Goal: Task Accomplishment & Management: Manage account settings

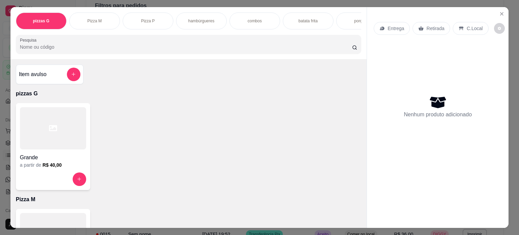
scroll to position [68, 0]
drag, startPoint x: 96, startPoint y: 16, endPoint x: 99, endPoint y: 14, distance: 3.8
click at [96, 18] on p "Pizza M" at bounding box center [94, 20] width 15 height 5
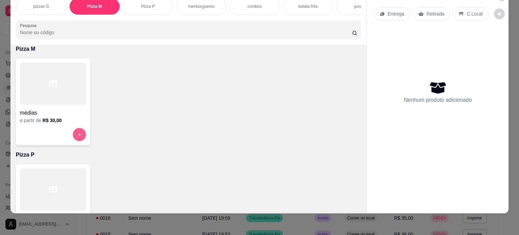
click at [74, 133] on button "increase-product-quantity" at bounding box center [79, 134] width 13 height 13
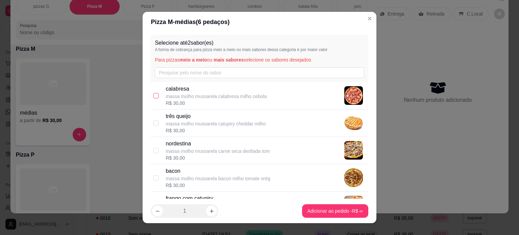
click at [153, 93] on input "checkbox" at bounding box center [155, 95] width 5 height 5
checkbox input "true"
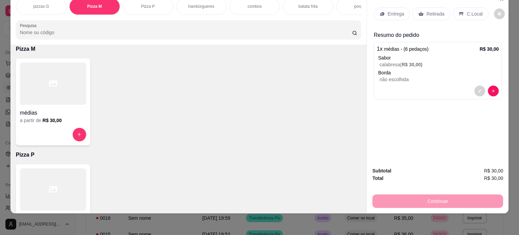
click at [470, 12] on p "C.Local" at bounding box center [475, 13] width 16 height 7
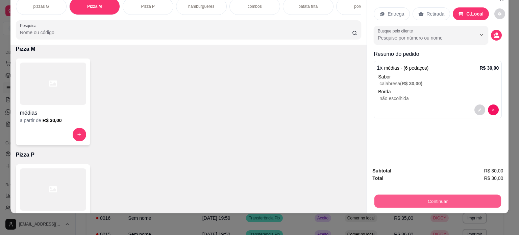
click at [392, 196] on button "Continuar" at bounding box center [437, 201] width 127 height 13
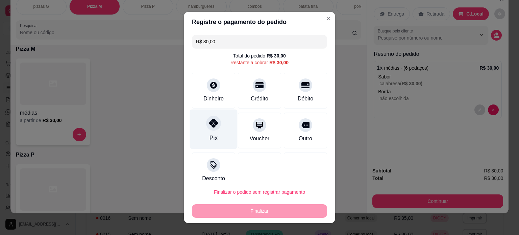
click at [221, 125] on div "Pix" at bounding box center [214, 129] width 48 height 40
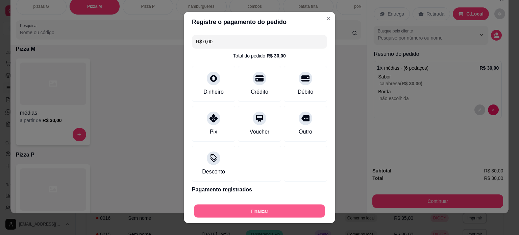
click at [273, 209] on button "Finalizar" at bounding box center [259, 210] width 131 height 13
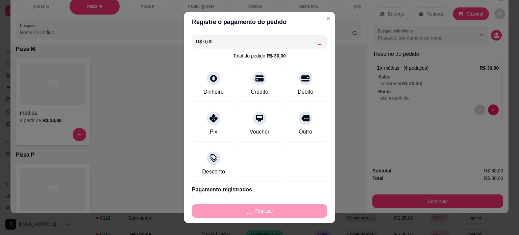
type input "-R$ 30,00"
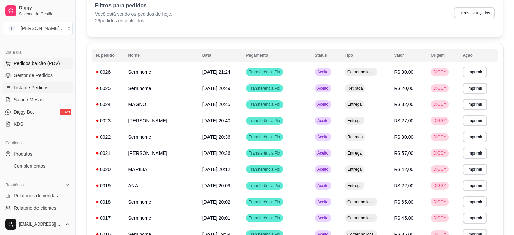
click at [45, 61] on span "Pedidos balcão (PDV)" at bounding box center [37, 63] width 47 height 7
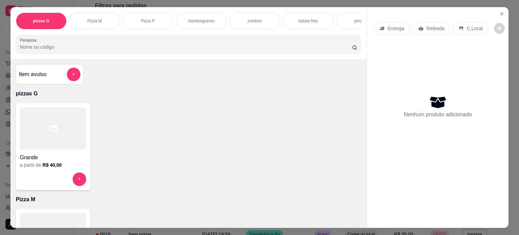
drag, startPoint x: 176, startPoint y: 156, endPoint x: 196, endPoint y: 158, distance: 20.3
click at [157, 166] on div "Grande a partir de R$ 40,00" at bounding box center [189, 146] width 346 height 87
click at [94, 20] on p "Pizza M" at bounding box center [94, 20] width 15 height 5
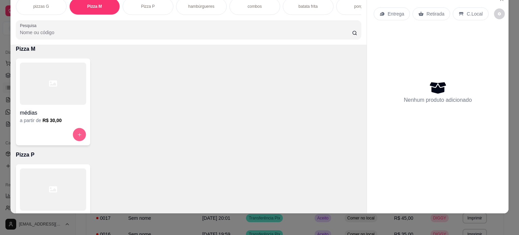
click at [81, 130] on button "increase-product-quantity" at bounding box center [79, 134] width 13 height 13
click at [152, 3] on div "Pizza P" at bounding box center [148, 6] width 51 height 17
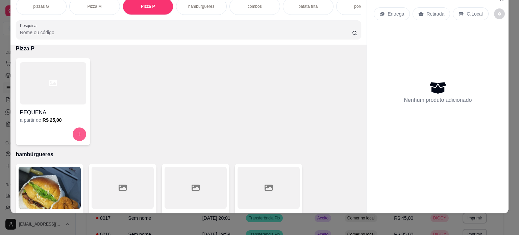
click at [74, 131] on button "increase-product-quantity" at bounding box center [80, 134] width 14 height 14
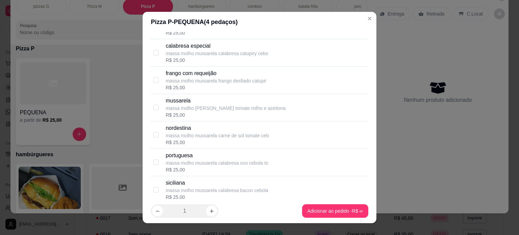
scroll to position [101, 0]
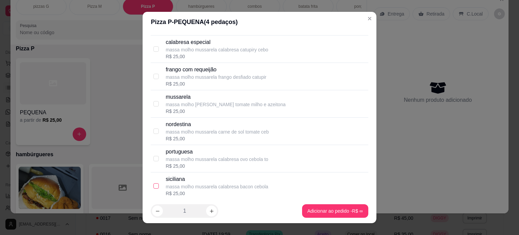
click at [155, 184] on label at bounding box center [155, 185] width 5 height 7
checkbox input "true"
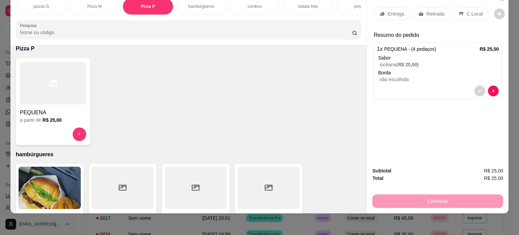
click at [391, 10] on p "Entrega" at bounding box center [395, 13] width 17 height 7
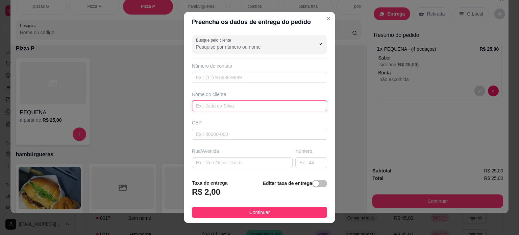
click at [245, 105] on input "text" at bounding box center [259, 105] width 135 height 11
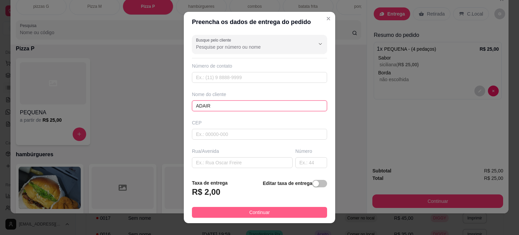
type input "ADAIR"
click at [243, 212] on button "Continuar" at bounding box center [259, 212] width 135 height 11
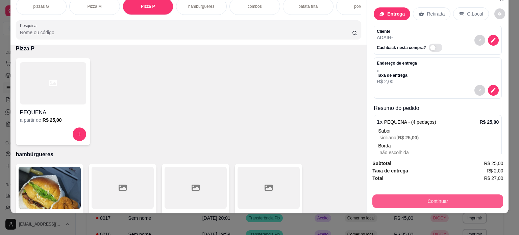
click at [410, 194] on button "Continuar" at bounding box center [437, 201] width 131 height 14
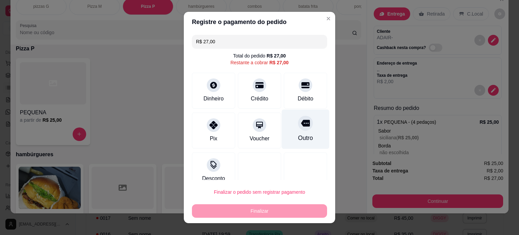
click at [298, 139] on div "Outro" at bounding box center [305, 137] width 15 height 9
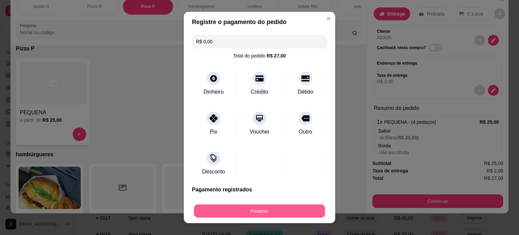
click at [268, 205] on button "Finalizar" at bounding box center [259, 210] width 131 height 13
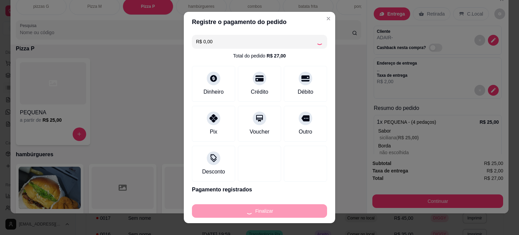
type input "-R$ 27,00"
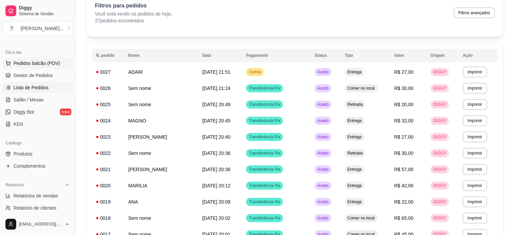
click at [53, 64] on span "Pedidos balcão (PDV)" at bounding box center [37, 63] width 47 height 7
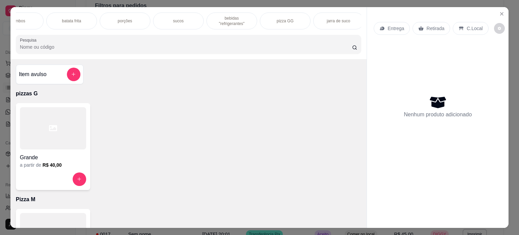
scroll to position [0, 239]
click at [283, 19] on p "pizza GG" at bounding box center [282, 20] width 17 height 5
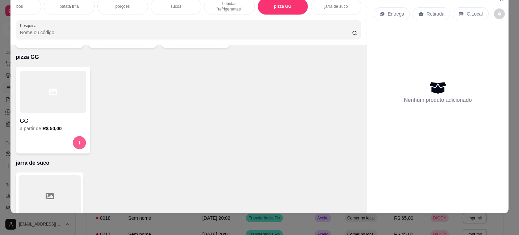
click at [77, 140] on icon "increase-product-quantity" at bounding box center [79, 142] width 5 height 5
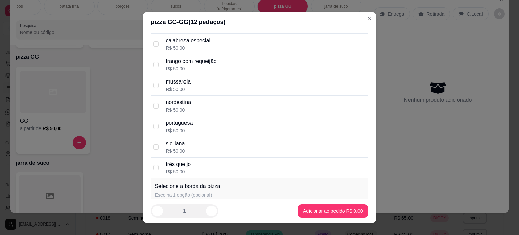
scroll to position [101, 0]
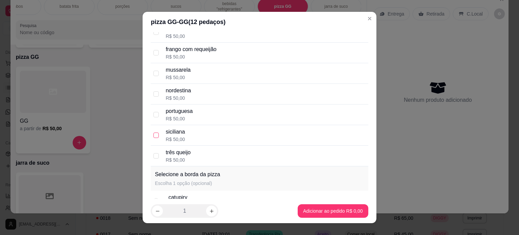
click at [153, 132] on input "checkbox" at bounding box center [155, 134] width 5 height 5
checkbox input "true"
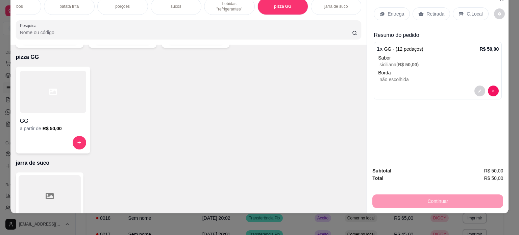
click at [231, 4] on p "bebidas "refrigerantes"" at bounding box center [229, 6] width 39 height 11
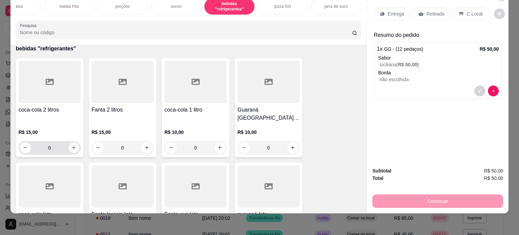
click at [74, 145] on icon "increase-product-quantity" at bounding box center [73, 147] width 5 height 5
type input "1"
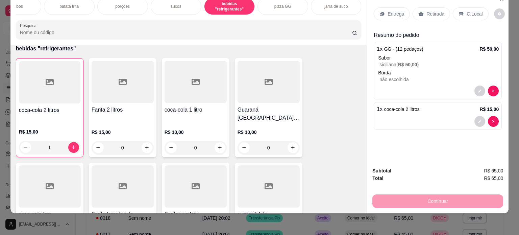
click at [392, 10] on p "Entrega" at bounding box center [395, 13] width 17 height 7
click at [470, 10] on p "C.Local" at bounding box center [475, 13] width 16 height 7
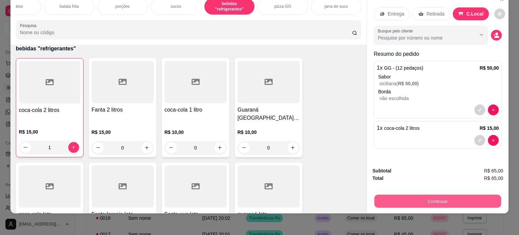
click at [433, 195] on button "Continuar" at bounding box center [437, 201] width 127 height 13
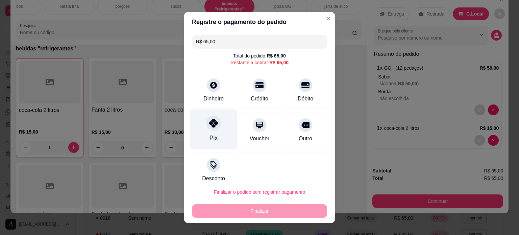
click at [210, 129] on div at bounding box center [213, 123] width 15 height 15
type input "R$ 0,00"
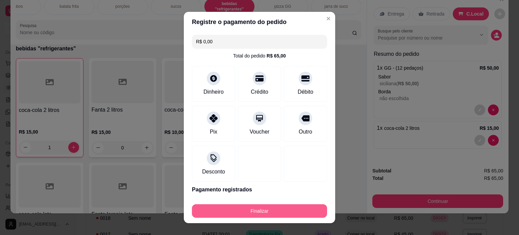
click at [292, 211] on button "Finalizar" at bounding box center [259, 211] width 135 height 14
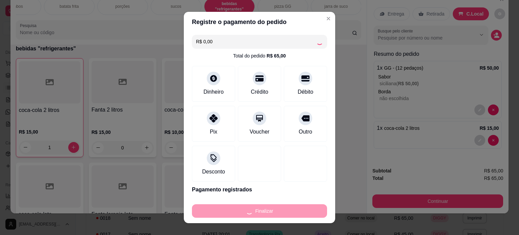
type input "0"
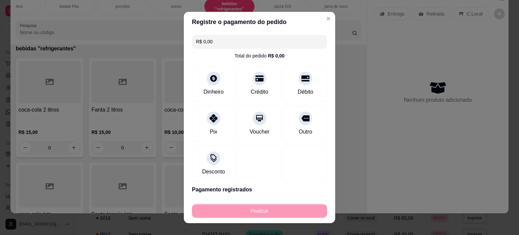
type input "-R$ 65,00"
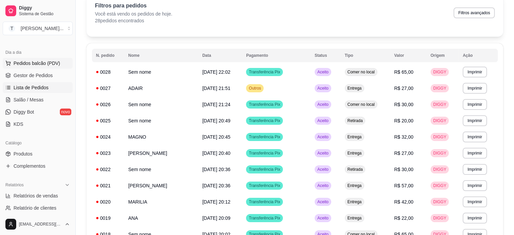
click at [53, 64] on span "Pedidos balcão (PDV)" at bounding box center [37, 63] width 47 height 7
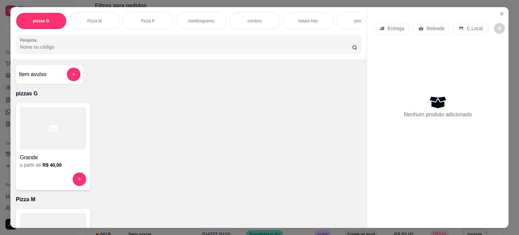
click at [204, 20] on p "hambúrgueres" at bounding box center [201, 20] width 26 height 5
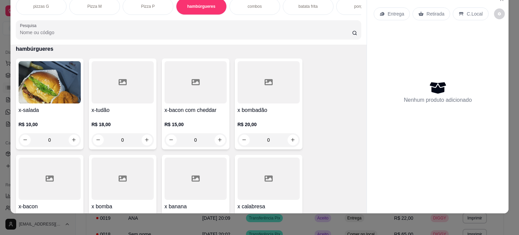
click at [254, 4] on p "combos" at bounding box center [255, 6] width 14 height 5
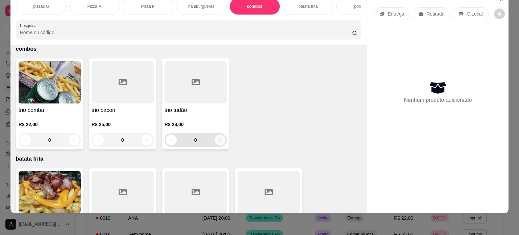
click at [218, 139] on icon "increase-product-quantity" at bounding box center [219, 139] width 5 height 5
type input "1"
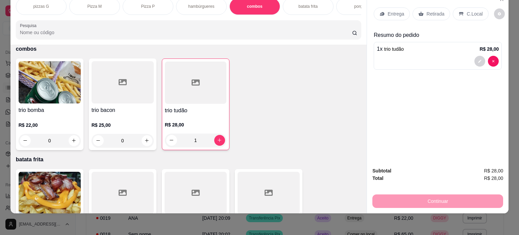
click at [459, 12] on icon at bounding box center [461, 14] width 4 height 4
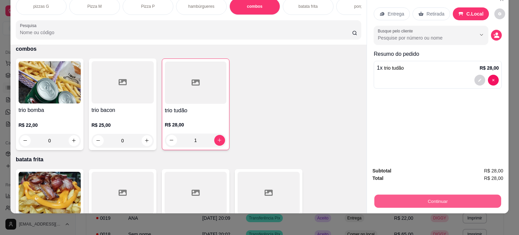
click at [419, 198] on button "Continuar" at bounding box center [437, 201] width 127 height 13
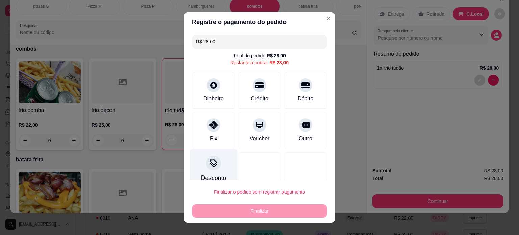
drag, startPoint x: 207, startPoint y: 128, endPoint x: 223, endPoint y: 179, distance: 54.0
click at [207, 130] on div "Pix" at bounding box center [213, 130] width 43 height 36
type input "R$ 0,00"
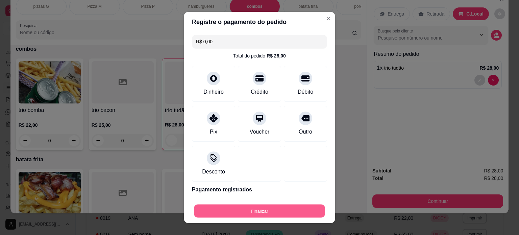
click at [247, 214] on button "Finalizar" at bounding box center [259, 210] width 131 height 13
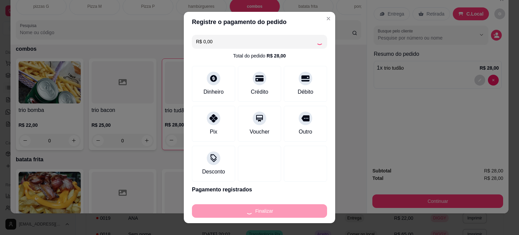
type input "0"
type input "-R$ 28,00"
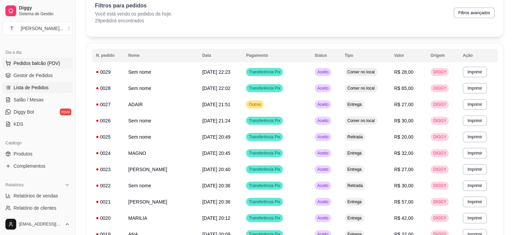
click at [42, 62] on span "Pedidos balcão (PDV)" at bounding box center [37, 63] width 47 height 7
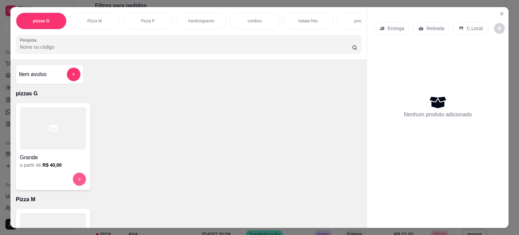
click at [77, 179] on icon "increase-product-quantity" at bounding box center [79, 179] width 5 height 5
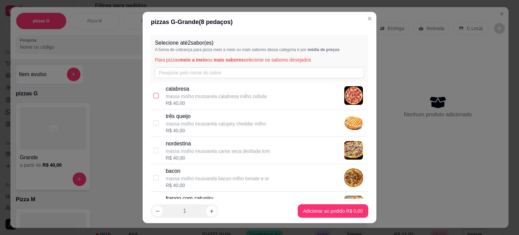
click at [153, 95] on input "checkbox" at bounding box center [155, 95] width 5 height 5
checkbox input "true"
click at [153, 176] on input "checkbox" at bounding box center [155, 177] width 5 height 5
checkbox input "true"
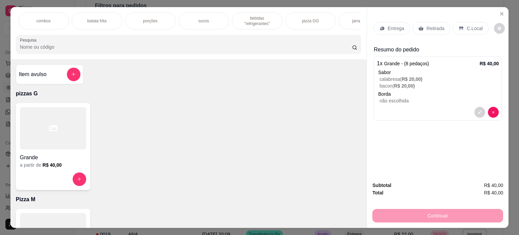
scroll to position [0, 216]
click at [245, 17] on p "bebidas "refrigerantes"" at bounding box center [251, 21] width 39 height 11
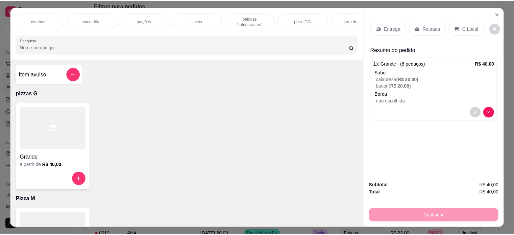
scroll to position [17, 0]
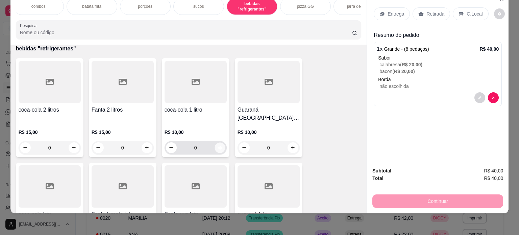
click at [217, 145] on icon "increase-product-quantity" at bounding box center [219, 147] width 5 height 5
type input "1"
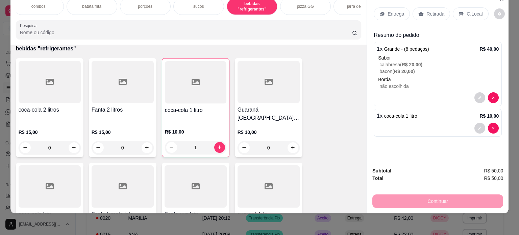
click at [393, 10] on p "Entrega" at bounding box center [395, 13] width 17 height 7
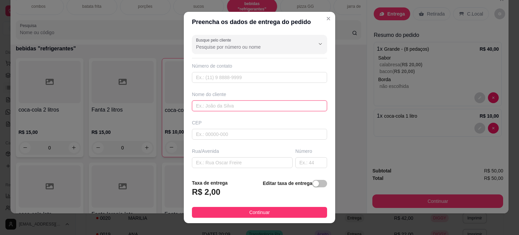
click at [223, 102] on input "text" at bounding box center [259, 105] width 135 height 11
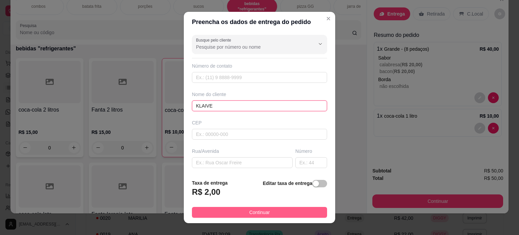
type input "KLAIVE"
click at [282, 210] on button "Continuar" at bounding box center [259, 212] width 135 height 11
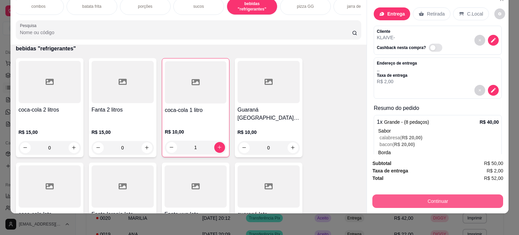
click at [420, 196] on button "Continuar" at bounding box center [437, 201] width 131 height 14
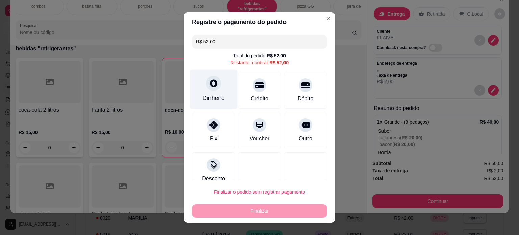
click at [211, 89] on div at bounding box center [213, 83] width 15 height 15
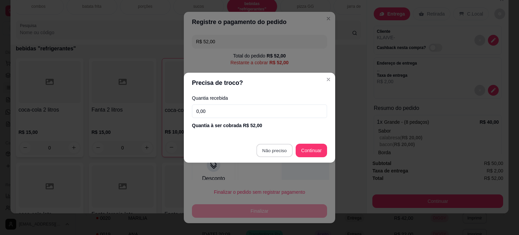
type input "R$ 0,00"
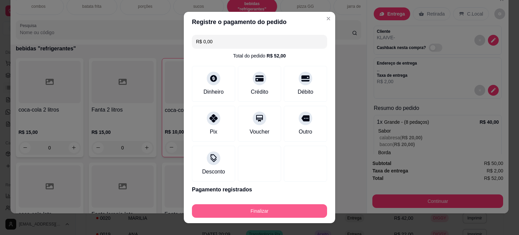
click at [274, 206] on button "Finalizar" at bounding box center [259, 211] width 135 height 14
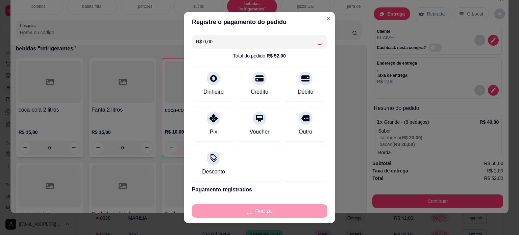
type input "0"
type input "-R$ 52,00"
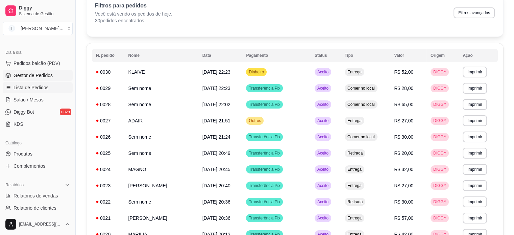
click at [40, 75] on span "Gestor de Pedidos" at bounding box center [33, 75] width 39 height 7
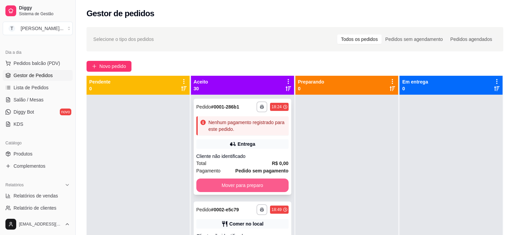
click at [261, 183] on button "Mover para preparo" at bounding box center [242, 185] width 92 height 14
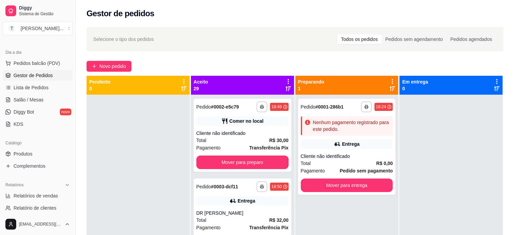
click at [261, 183] on div "**********" at bounding box center [272, 186] width 32 height 11
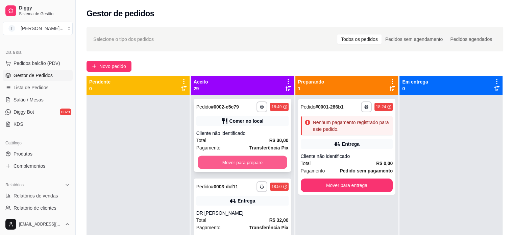
click at [254, 162] on button "Mover para preparo" at bounding box center [243, 162] width 90 height 13
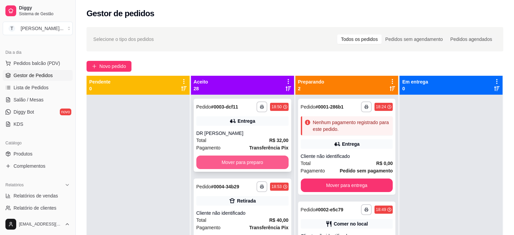
click at [250, 165] on button "Mover para preparo" at bounding box center [242, 162] width 92 height 14
click at [256, 162] on button "Mover para preparo" at bounding box center [242, 162] width 92 height 14
click at [253, 163] on button "Mover para preparo" at bounding box center [243, 162] width 90 height 13
click at [237, 161] on button "Mover para preparo" at bounding box center [242, 162] width 92 height 14
click at [231, 158] on button "Mover para preparo" at bounding box center [242, 162] width 92 height 14
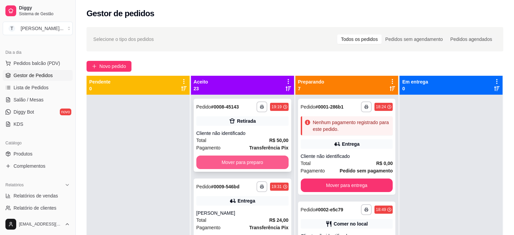
click at [231, 157] on button "Mover para preparo" at bounding box center [242, 162] width 92 height 14
click at [231, 158] on button "Mover para preparo" at bounding box center [243, 162] width 90 height 13
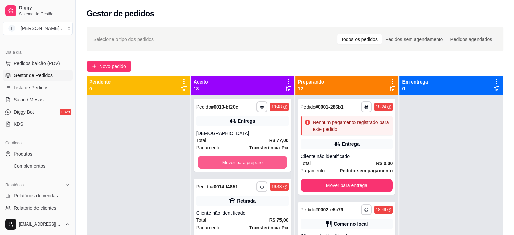
click at [231, 158] on button "Mover para preparo" at bounding box center [243, 162] width 90 height 13
click at [231, 158] on button "Mover para preparo" at bounding box center [242, 162] width 92 height 14
click at [231, 158] on button "Mover para preparo" at bounding box center [243, 162] width 90 height 13
click at [231, 158] on button "Mover para preparo" at bounding box center [242, 162] width 92 height 14
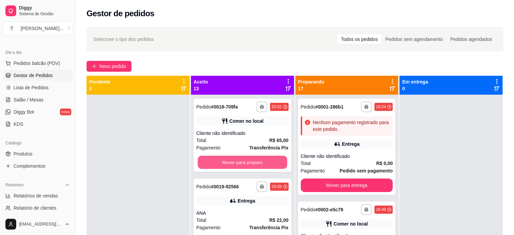
click at [231, 158] on button "Mover para preparo" at bounding box center [243, 162] width 90 height 13
click at [231, 158] on button "Mover para preparo" at bounding box center [242, 162] width 92 height 14
click at [231, 158] on button "Mover para preparo" at bounding box center [243, 162] width 90 height 13
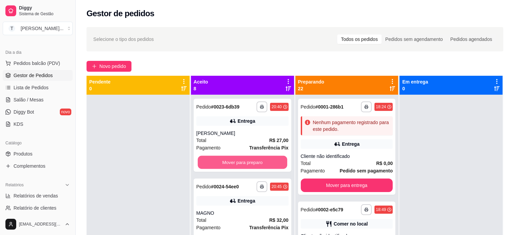
click at [231, 158] on button "Mover para preparo" at bounding box center [243, 162] width 90 height 13
click at [236, 161] on button "Mover para preparo" at bounding box center [242, 162] width 92 height 14
click at [236, 161] on button "Mover para preparo" at bounding box center [243, 162] width 90 height 13
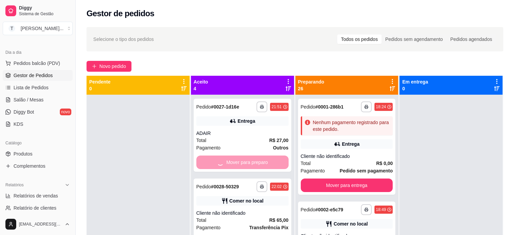
click at [236, 161] on div "Mover para preparo" at bounding box center [242, 162] width 92 height 14
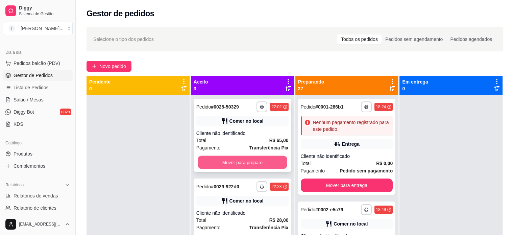
click at [246, 163] on button "Mover para preparo" at bounding box center [243, 162] width 90 height 13
click at [246, 162] on button "Mover para preparo" at bounding box center [242, 162] width 92 height 14
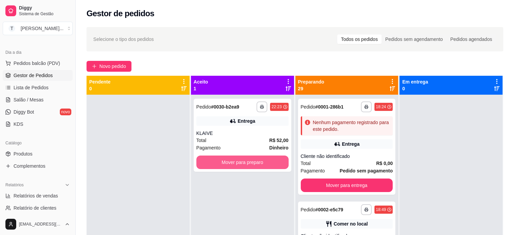
click at [246, 162] on button "Mover para preparo" at bounding box center [242, 162] width 92 height 14
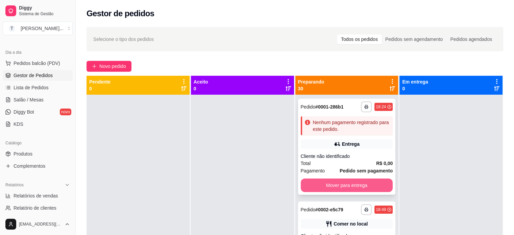
click at [324, 186] on button "Mover para entrega" at bounding box center [347, 185] width 92 height 14
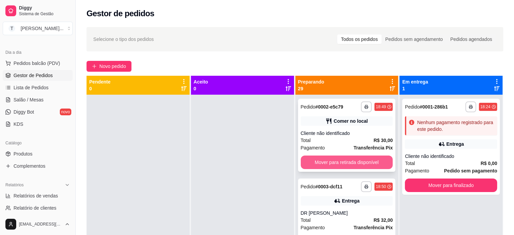
click at [330, 162] on button "Mover para retirada disponível" at bounding box center [347, 162] width 92 height 14
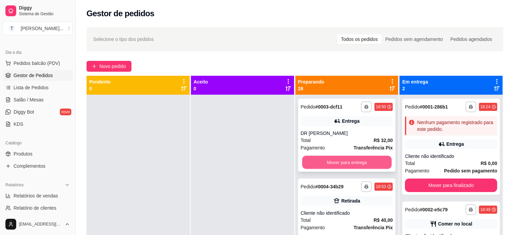
click at [332, 158] on button "Mover para entrega" at bounding box center [347, 162] width 90 height 13
click at [345, 161] on button "Mover para retirada disponível" at bounding box center [347, 162] width 92 height 14
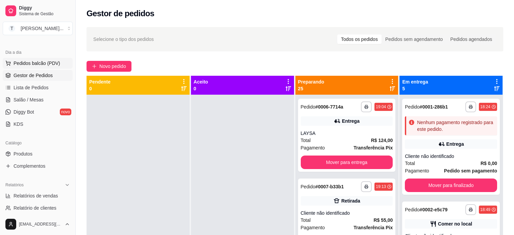
click at [53, 60] on span "Pedidos balcão (PDV)" at bounding box center [37, 63] width 47 height 7
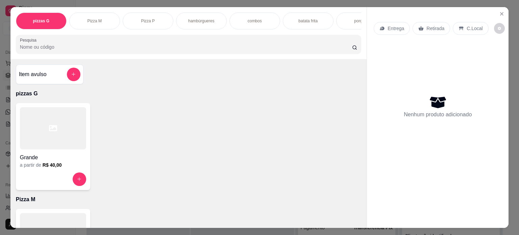
click at [208, 14] on div "hambúrgueres" at bounding box center [201, 20] width 51 height 17
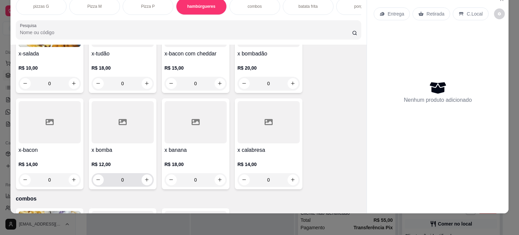
scroll to position [415, 0]
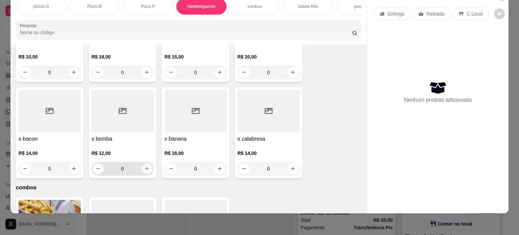
click at [144, 166] on icon "increase-product-quantity" at bounding box center [146, 168] width 5 height 5
type input "1"
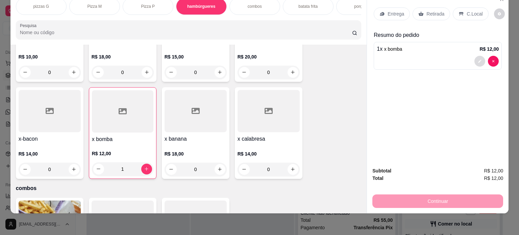
click at [478, 59] on icon "decrease-product-quantity" at bounding box center [480, 61] width 4 height 4
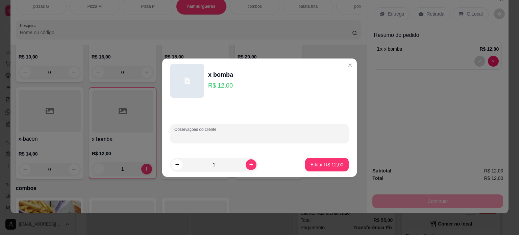
click at [228, 133] on input "Observações do cliente" at bounding box center [259, 136] width 170 height 7
click at [201, 136] on input "PRENSADO NSEM" at bounding box center [259, 136] width 170 height 7
click at [222, 133] on input "PRENSADO SEM" at bounding box center [259, 136] width 170 height 7
type input "PRENSADO SEM MAIONESE"
click at [324, 171] on footer "1 Editar R$ 12,00" at bounding box center [259, 164] width 195 height 24
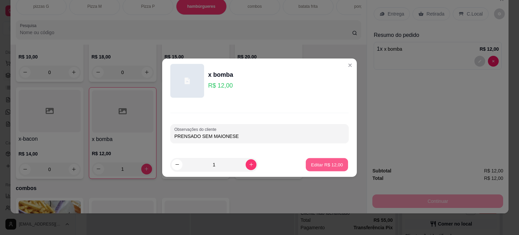
click at [331, 166] on p "Editar R$ 12,00" at bounding box center [327, 164] width 32 height 6
type input "0"
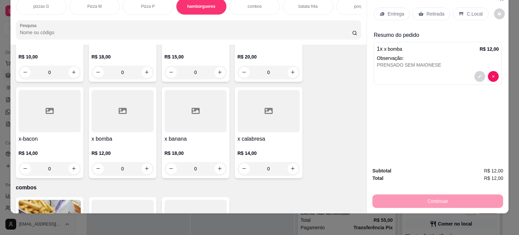
click at [387, 10] on p "Entrega" at bounding box center [395, 13] width 17 height 7
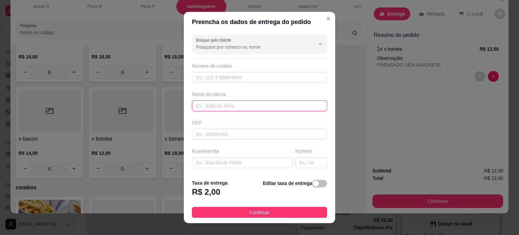
click at [218, 106] on input "text" at bounding box center [259, 105] width 135 height 11
type input "[PERSON_NAME]"
click at [261, 219] on footer "Taxa de entrega R$ 2,00 Editar taxa de entrega Continuar" at bounding box center [259, 198] width 151 height 49
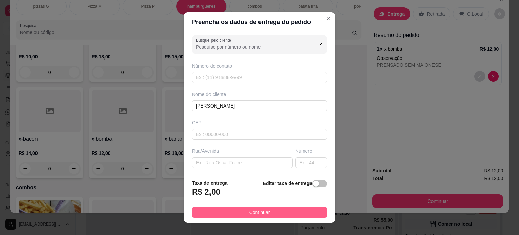
drag, startPoint x: 255, startPoint y: 213, endPoint x: 323, endPoint y: 203, distance: 67.9
click at [257, 213] on span "Continuar" at bounding box center [259, 211] width 21 height 7
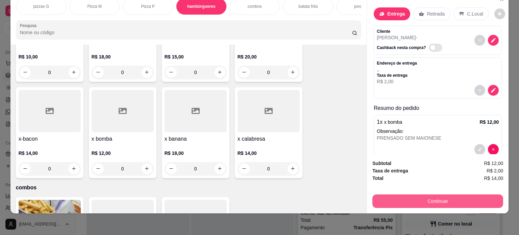
click at [395, 194] on button "Continuar" at bounding box center [437, 201] width 131 height 14
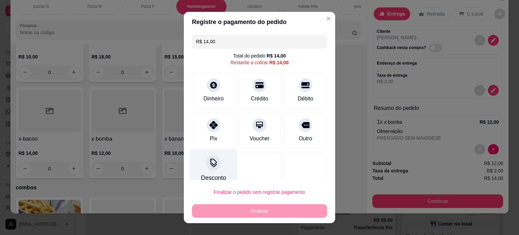
drag, startPoint x: 200, startPoint y: 130, endPoint x: 218, endPoint y: 162, distance: 36.4
click at [202, 133] on div "Pix" at bounding box center [213, 130] width 43 height 36
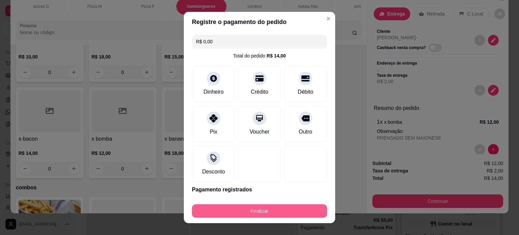
click at [249, 210] on button "Finalizar" at bounding box center [259, 211] width 135 height 14
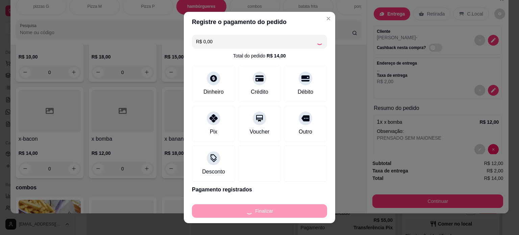
type input "-R$ 14,00"
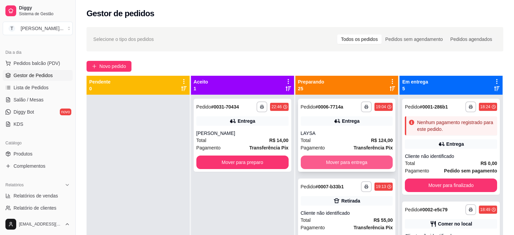
click at [353, 161] on button "Mover para entrega" at bounding box center [347, 162] width 92 height 14
click at [365, 163] on button "Mover para retirada disponível" at bounding box center [347, 162] width 92 height 14
click at [364, 162] on button "Mover para retirada disponível" at bounding box center [347, 162] width 90 height 13
click at [364, 162] on button "Mover para entrega" at bounding box center [347, 162] width 90 height 13
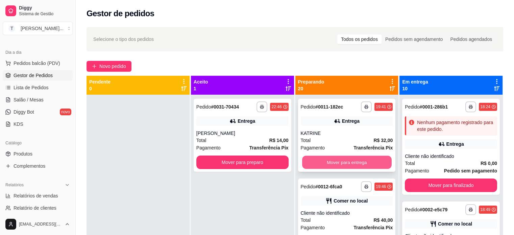
click at [366, 162] on button "Mover para entrega" at bounding box center [347, 162] width 90 height 13
click at [335, 160] on button "Mover para retirada disponível" at bounding box center [347, 162] width 90 height 13
click at [339, 160] on button "Mover para entrega" at bounding box center [347, 162] width 92 height 14
click at [359, 161] on button "Mover para retirada disponível" at bounding box center [347, 162] width 92 height 14
click at [360, 161] on button "Mover para retirada disponível" at bounding box center [347, 162] width 90 height 13
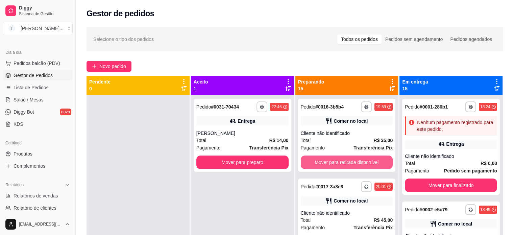
click at [360, 160] on button "Mover para retirada disponível" at bounding box center [347, 162] width 92 height 14
click at [360, 160] on button "Mover para retirada disponível" at bounding box center [347, 162] width 90 height 13
click at [360, 160] on button "Mover para retirada disponível" at bounding box center [347, 162] width 92 height 14
click at [360, 160] on button "Mover para entrega" at bounding box center [347, 162] width 90 height 13
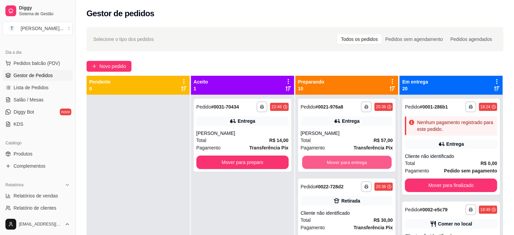
click at [360, 160] on button "Mover para entrega" at bounding box center [347, 162] width 90 height 13
click at [360, 160] on button "Mover para retirada disponível" at bounding box center [347, 162] width 90 height 13
click at [360, 160] on button "Mover para entrega" at bounding box center [347, 162] width 90 height 13
click at [360, 160] on button "Mover para entrega" at bounding box center [347, 162] width 92 height 14
click at [360, 160] on button "Mover para retirada disponível" at bounding box center [347, 162] width 90 height 13
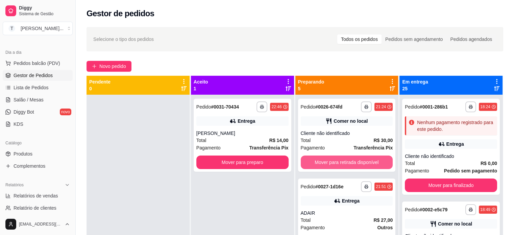
click at [360, 160] on button "Mover para retirada disponível" at bounding box center [347, 162] width 92 height 14
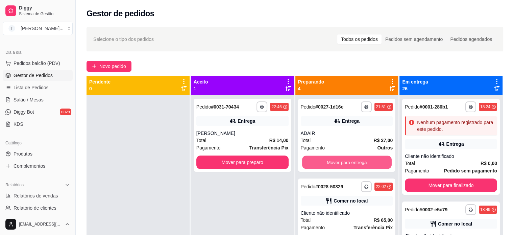
click at [360, 160] on button "Mover para entrega" at bounding box center [347, 162] width 90 height 13
click at [360, 160] on button "Mover para retirada disponível" at bounding box center [347, 162] width 90 height 13
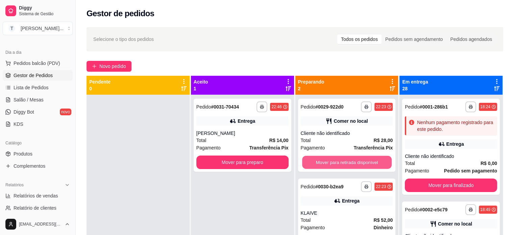
click at [360, 160] on button "Mover para retirada disponível" at bounding box center [347, 162] width 90 height 13
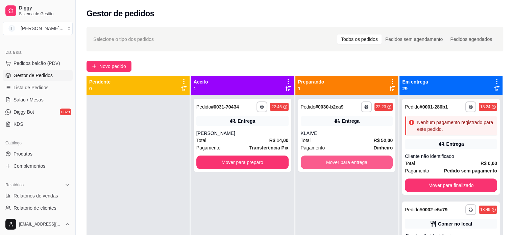
click at [360, 160] on button "Mover para entrega" at bounding box center [347, 162] width 92 height 14
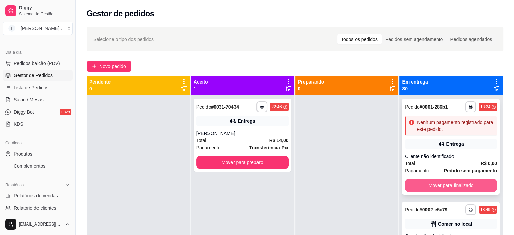
click at [447, 183] on button "Mover para finalizado" at bounding box center [451, 185] width 92 height 14
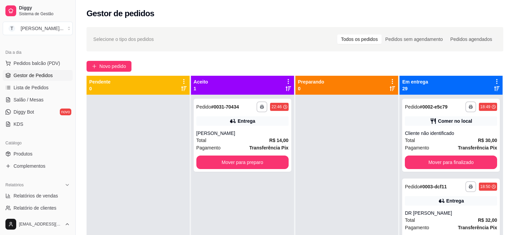
click at [447, 183] on div "**********" at bounding box center [451, 186] width 92 height 11
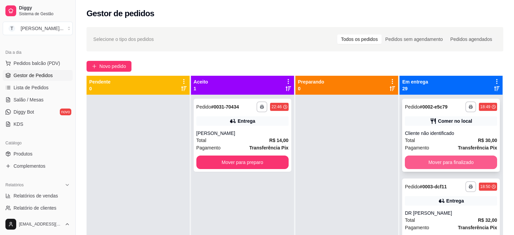
click at [427, 163] on button "Mover para finalizado" at bounding box center [451, 162] width 92 height 14
click at [440, 165] on button "Mover para finalizado" at bounding box center [451, 162] width 90 height 13
click at [441, 160] on button "Mover para finalizado" at bounding box center [451, 162] width 90 height 13
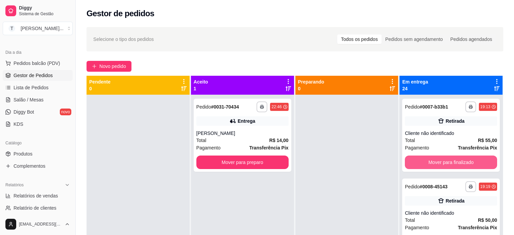
click at [441, 160] on button "Mover para finalizado" at bounding box center [451, 162] width 92 height 14
click at [441, 160] on button "Mover para finalizado" at bounding box center [451, 162] width 90 height 13
click at [441, 160] on button "Mover para finalizado" at bounding box center [451, 162] width 92 height 14
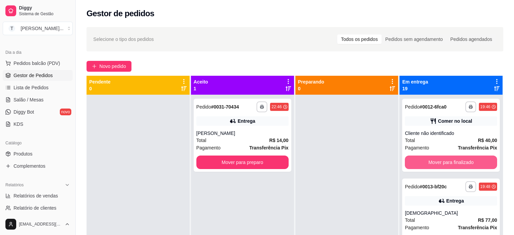
click at [441, 160] on button "Mover para finalizado" at bounding box center [451, 162] width 92 height 14
click at [441, 160] on button "Mover para finalizado" at bounding box center [451, 162] width 90 height 13
click at [441, 160] on button "Mover para finalizado" at bounding box center [451, 162] width 92 height 14
click at [441, 160] on button "Mover para finalizado" at bounding box center [451, 162] width 90 height 13
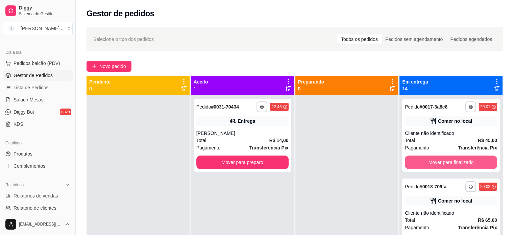
click at [441, 160] on button "Mover para finalizado" at bounding box center [451, 162] width 92 height 14
click at [439, 161] on button "Mover para finalizado" at bounding box center [451, 162] width 92 height 14
click at [451, 160] on button "Mover para finalizado" at bounding box center [451, 162] width 92 height 14
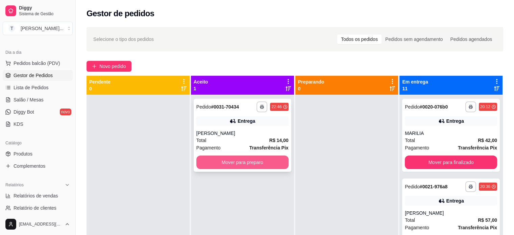
click at [251, 160] on button "Mover para preparo" at bounding box center [242, 162] width 92 height 14
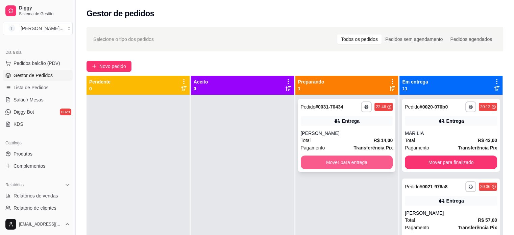
click at [326, 166] on button "Mover para entrega" at bounding box center [347, 162] width 92 height 14
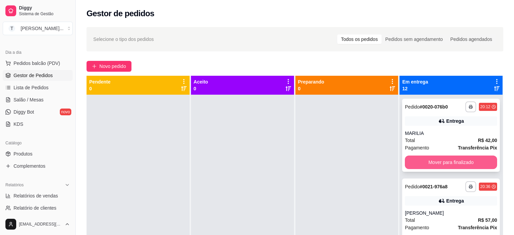
click at [431, 161] on button "Mover para finalizado" at bounding box center [451, 162] width 92 height 14
click at [434, 160] on button "Mover para finalizado" at bounding box center [451, 162] width 92 height 14
click at [434, 160] on button "Mover para finalizado" at bounding box center [451, 162] width 90 height 13
click at [434, 160] on button "Mover para finalizado" at bounding box center [451, 162] width 92 height 14
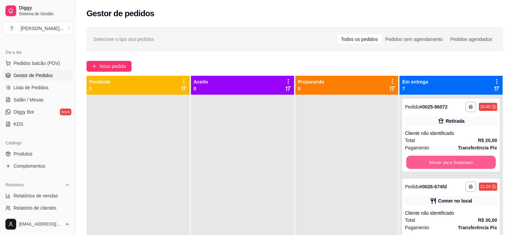
click at [434, 160] on button "Mover para finalizado" at bounding box center [451, 162] width 90 height 13
click at [434, 160] on button "Mover para finalizado" at bounding box center [451, 162] width 92 height 14
click at [434, 160] on button "Mover para finalizado" at bounding box center [451, 162] width 90 height 13
click at [434, 160] on button "Mover para finalizado" at bounding box center [451, 162] width 92 height 14
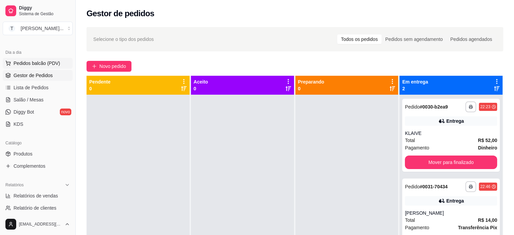
click at [36, 61] on span "Pedidos balcão (PDV)" at bounding box center [37, 63] width 47 height 7
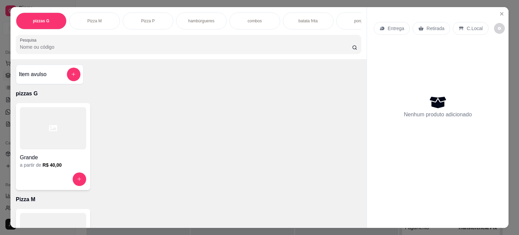
click at [204, 20] on p "hambúrgueres" at bounding box center [201, 20] width 26 height 5
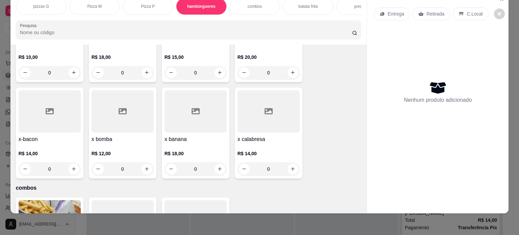
scroll to position [415, 0]
click at [73, 167] on icon "increase-product-quantity" at bounding box center [73, 168] width 5 height 5
type input "1"
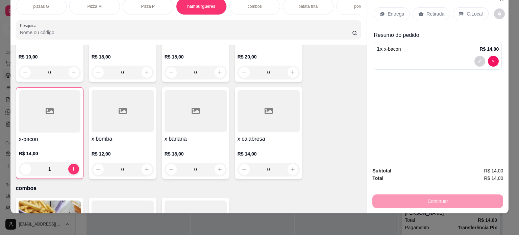
click at [390, 10] on p "Entrega" at bounding box center [395, 13] width 17 height 7
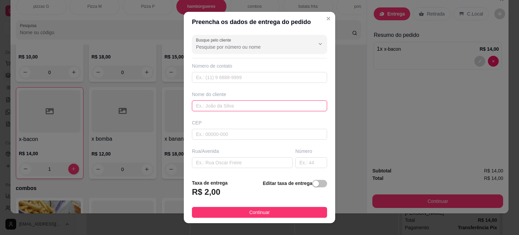
click at [222, 103] on input "text" at bounding box center [259, 105] width 135 height 11
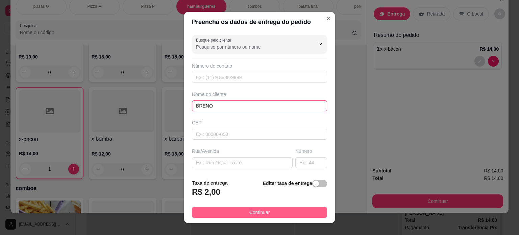
type input "BRENO"
click at [269, 210] on button "Continuar" at bounding box center [259, 212] width 135 height 11
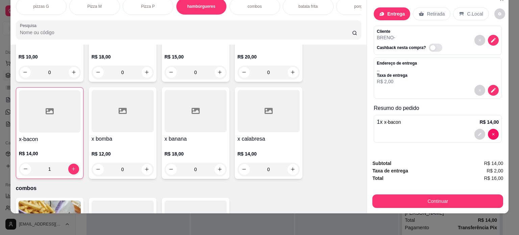
click at [432, 187] on div "Subtotal R$ 14,00 Taxa de entrega R$ 2,00 Total R$ 16,00 Continuar" at bounding box center [437, 183] width 131 height 48
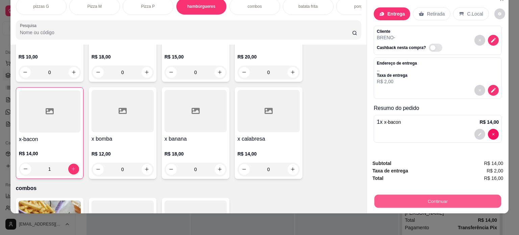
click at [436, 196] on button "Continuar" at bounding box center [437, 201] width 127 height 13
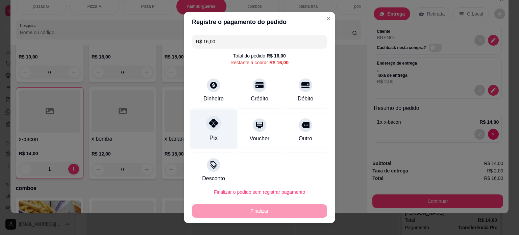
click at [211, 132] on div "Pix" at bounding box center [214, 129] width 48 height 40
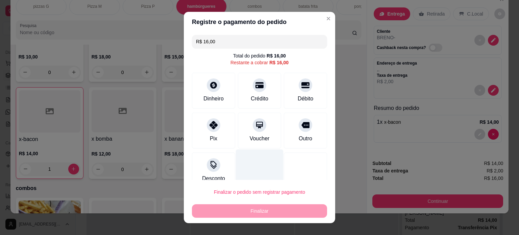
type input "R$ 0,00"
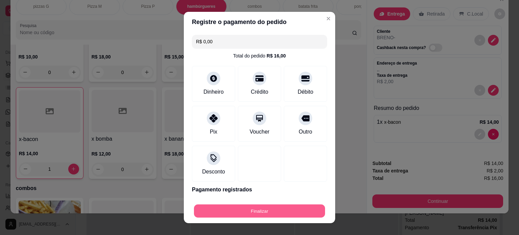
click at [249, 209] on button "Finalizar" at bounding box center [259, 210] width 131 height 13
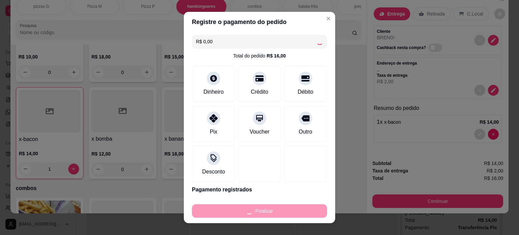
type input "0"
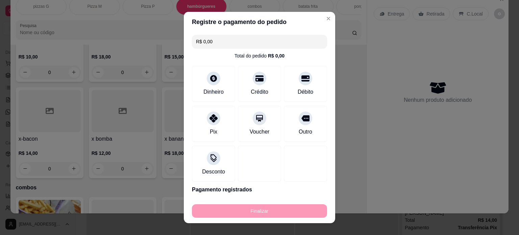
type input "-R$ 16,00"
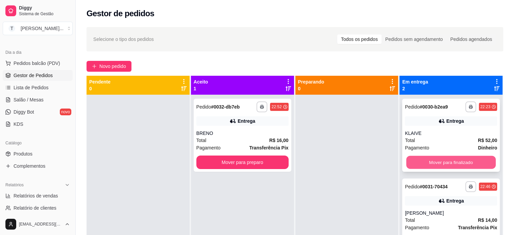
click at [459, 161] on button "Mover para finalizado" at bounding box center [451, 162] width 90 height 13
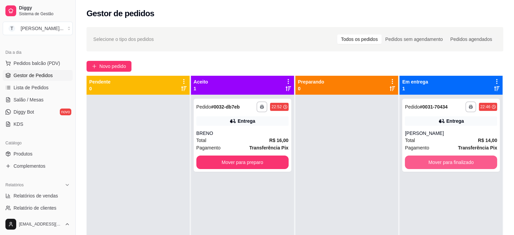
click at [459, 161] on button "Mover para finalizado" at bounding box center [451, 162] width 92 height 14
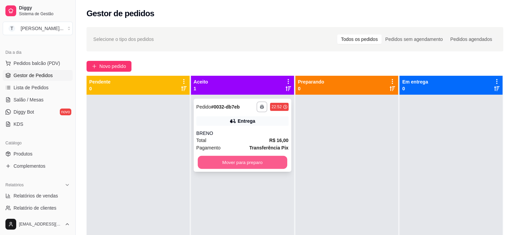
click at [239, 161] on button "Mover para preparo" at bounding box center [243, 162] width 90 height 13
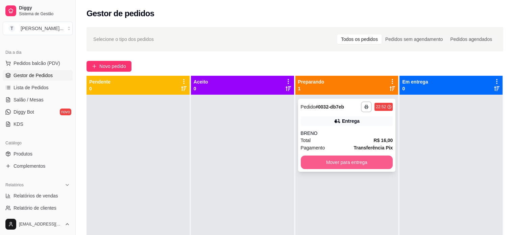
click at [314, 159] on button "Mover para entrega" at bounding box center [347, 162] width 92 height 14
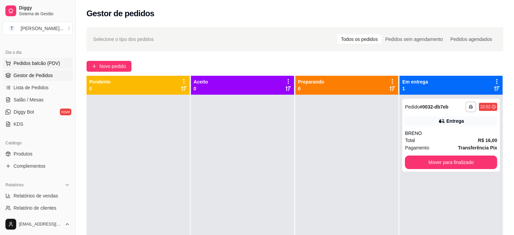
click at [33, 61] on span "Pedidos balcão (PDV)" at bounding box center [37, 63] width 47 height 7
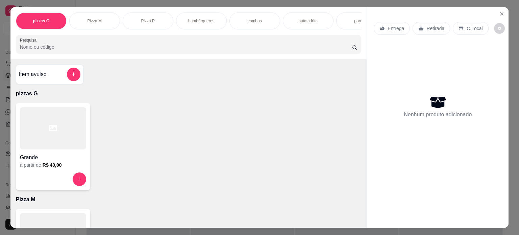
click at [203, 19] on p "hambúrgueres" at bounding box center [201, 20] width 26 height 5
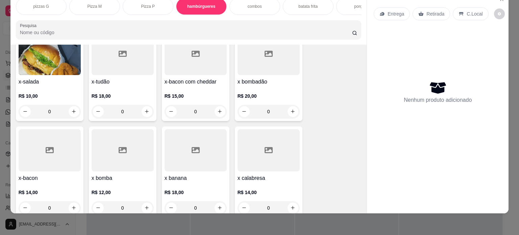
scroll to position [415, 0]
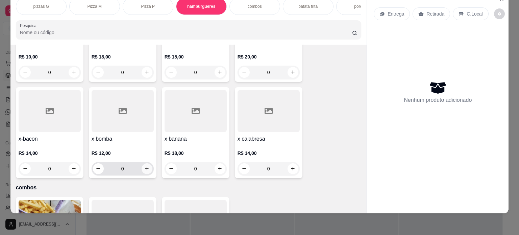
click at [146, 165] on button "increase-product-quantity" at bounding box center [147, 168] width 11 height 11
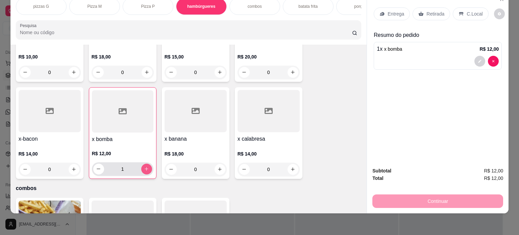
type input "1"
drag, startPoint x: 198, startPoint y: 3, endPoint x: 184, endPoint y: 34, distance: 33.3
click at [197, 7] on div "sucos" at bounding box center [198, 6] width 51 height 17
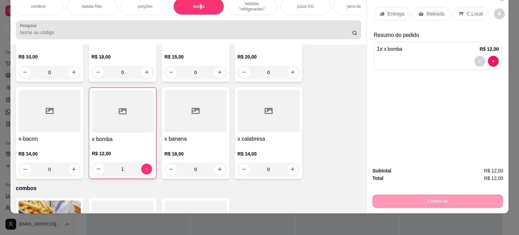
scroll to position [892, 0]
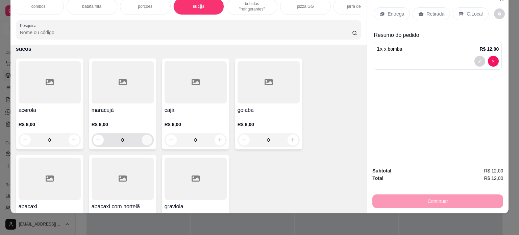
click at [142, 138] on button "increase-product-quantity" at bounding box center [147, 139] width 10 height 10
type input "1"
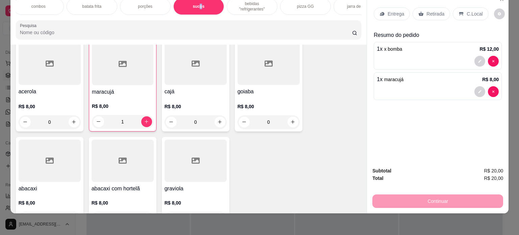
scroll to position [959, 0]
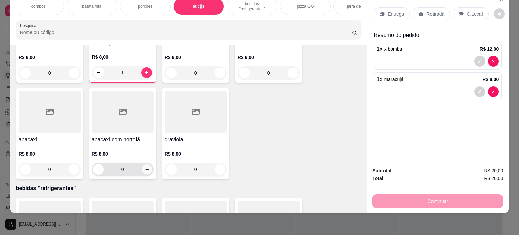
click at [144, 167] on icon "increase-product-quantity" at bounding box center [146, 169] width 5 height 5
type input "1"
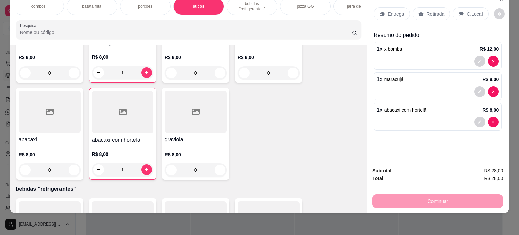
click at [467, 10] on p "C.Local" at bounding box center [475, 13] width 16 height 7
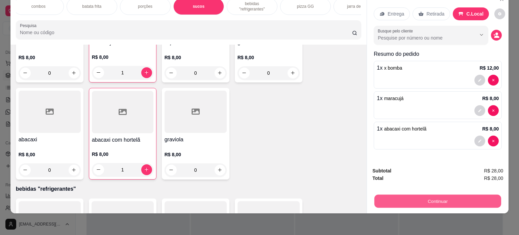
click at [446, 196] on button "Continuar" at bounding box center [437, 201] width 127 height 13
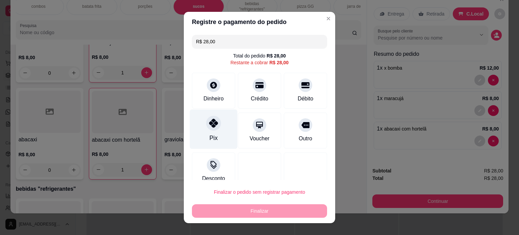
drag, startPoint x: 189, startPoint y: 135, endPoint x: 201, endPoint y: 139, distance: 12.1
click at [193, 135] on div "Pix" at bounding box center [214, 129] width 48 height 40
type input "R$ 0,00"
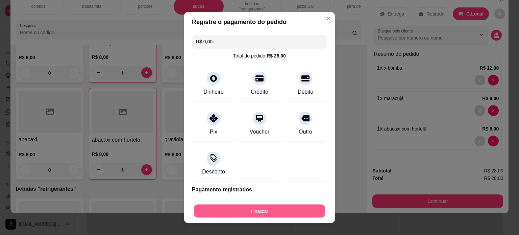
click at [269, 207] on button "Finalizar" at bounding box center [259, 210] width 131 height 13
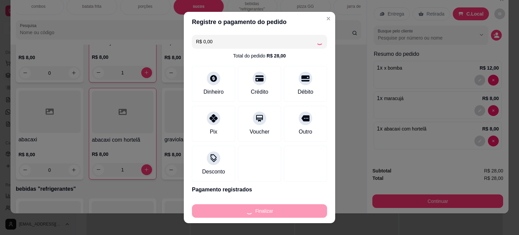
type input "0"
type input "-R$ 28,00"
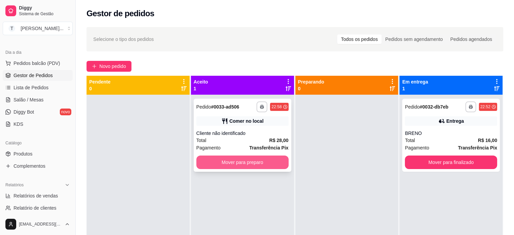
click at [262, 158] on button "Mover para preparo" at bounding box center [242, 162] width 92 height 14
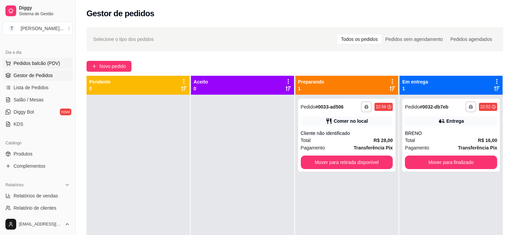
click at [51, 62] on span "Pedidos balcão (PDV)" at bounding box center [37, 63] width 47 height 7
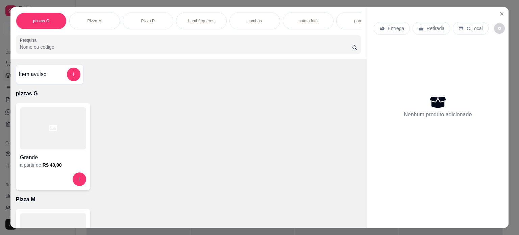
click at [200, 19] on p "hambúrgueres" at bounding box center [201, 20] width 26 height 5
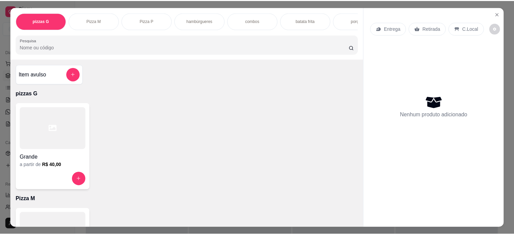
scroll to position [17, 0]
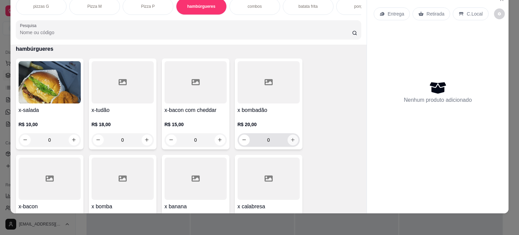
click at [291, 138] on icon "increase-product-quantity" at bounding box center [292, 139] width 5 height 5
type input "1"
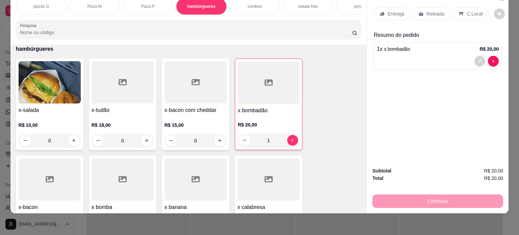
click at [393, 10] on p "Entrega" at bounding box center [395, 13] width 17 height 7
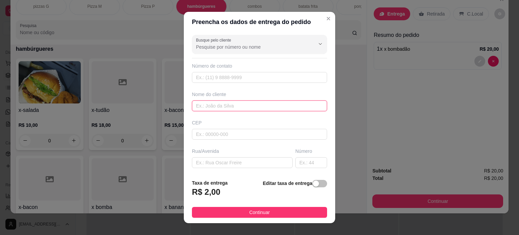
click at [232, 105] on input "text" at bounding box center [259, 105] width 135 height 11
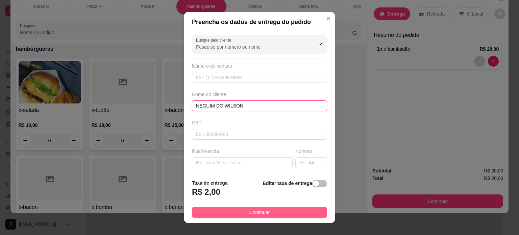
type input "NEGUIM DO WILSON"
click at [251, 210] on span "Continuar" at bounding box center [259, 211] width 21 height 7
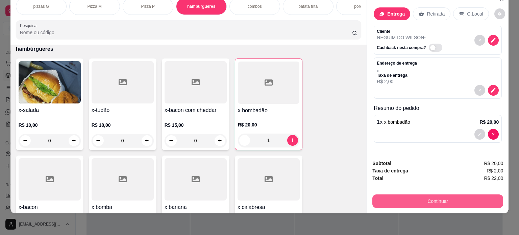
click at [426, 197] on button "Continuar" at bounding box center [437, 201] width 131 height 14
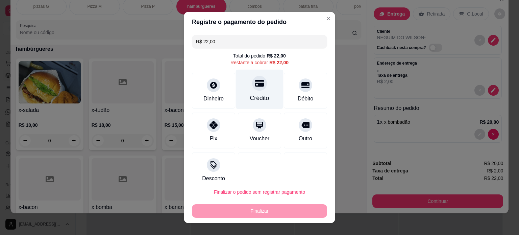
click at [261, 89] on div "Crédito" at bounding box center [260, 89] width 48 height 40
type input "R$ 0,00"
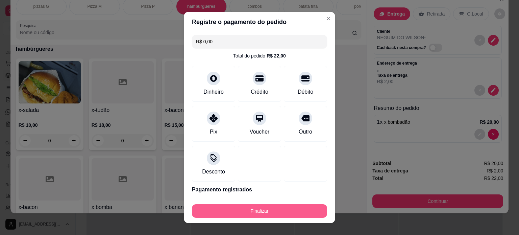
click at [277, 208] on button "Finalizar" at bounding box center [259, 211] width 135 height 14
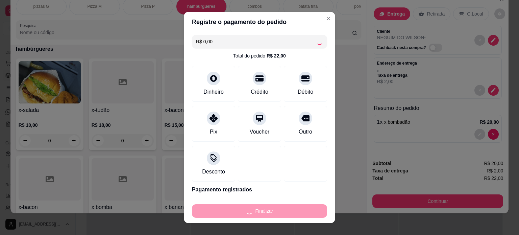
type input "0"
type input "-R$ 22,00"
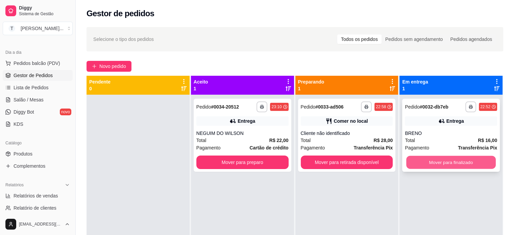
click at [445, 161] on button "Mover para finalizado" at bounding box center [451, 162] width 90 height 13
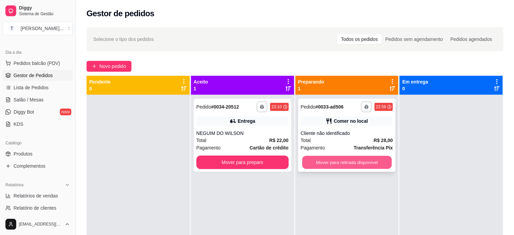
click at [342, 163] on button "Mover para retirada disponível" at bounding box center [347, 162] width 90 height 13
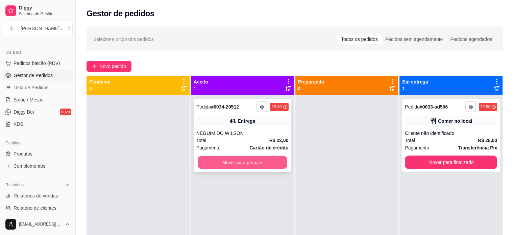
click at [246, 167] on button "Mover para preparo" at bounding box center [243, 162] width 90 height 13
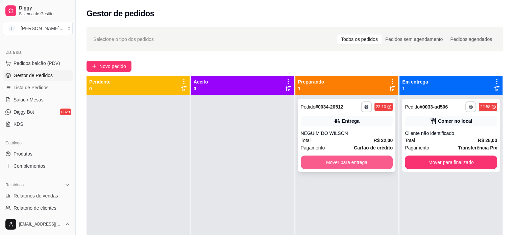
click at [342, 162] on button "Mover para entrega" at bounding box center [347, 162] width 92 height 14
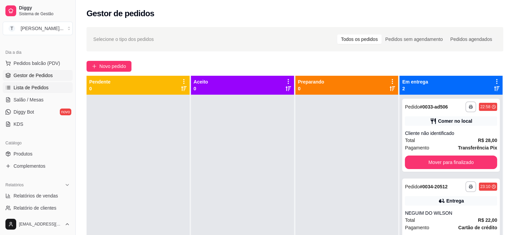
click at [40, 87] on span "Lista de Pedidos" at bounding box center [31, 87] width 35 height 7
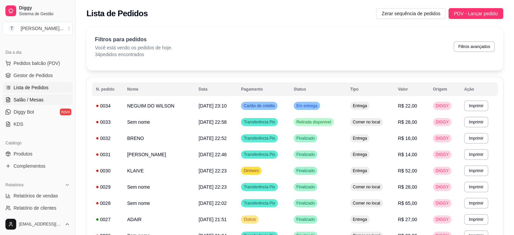
click at [36, 102] on span "Salão / Mesas" at bounding box center [29, 99] width 30 height 7
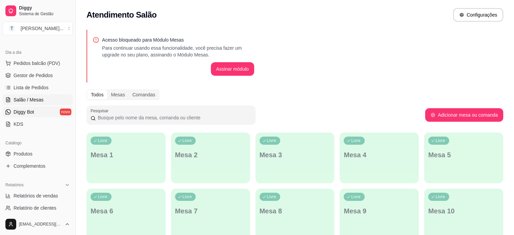
click at [30, 116] on link "Diggy Bot novo" at bounding box center [38, 111] width 70 height 11
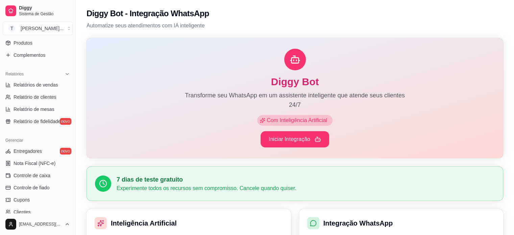
scroll to position [203, 0]
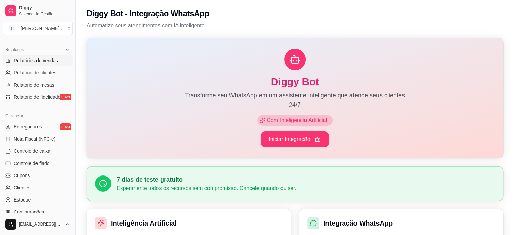
click at [49, 60] on span "Relatórios de vendas" at bounding box center [36, 60] width 45 height 7
select select "ALL"
select select "0"
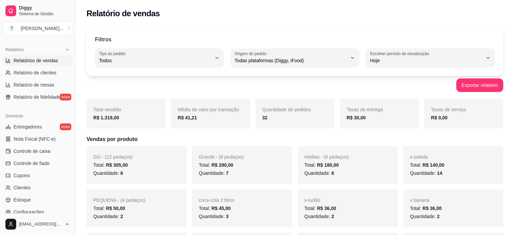
click at [62, 66] on ul "Relatórios de vendas Relatório de clientes Relatório de mesas Relatório de fide…" at bounding box center [38, 78] width 70 height 47
click at [46, 60] on span "Relatórios de vendas" at bounding box center [36, 60] width 45 height 7
click at [49, 60] on span "Relatórios de vendas" at bounding box center [36, 60] width 45 height 7
click at [50, 72] on span "Relatório de clientes" at bounding box center [35, 72] width 43 height 7
select select "30"
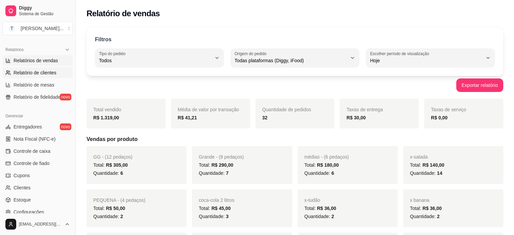
select select "HIGHEST_TOTAL_SPENT_WITH_ORDERS"
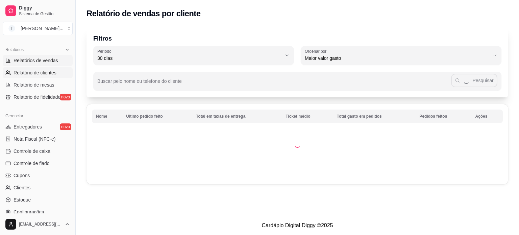
click at [36, 60] on span "Relatórios de vendas" at bounding box center [36, 60] width 45 height 7
select select "ALL"
select select "0"
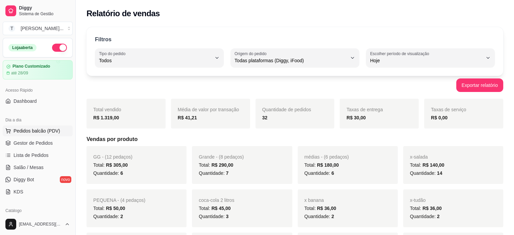
click at [36, 129] on span "Pedidos balcão (PDV)" at bounding box center [37, 130] width 47 height 7
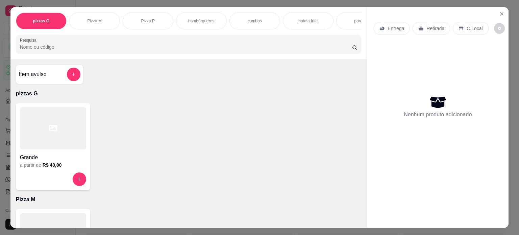
select select "30"
select select "HIGHEST_TOTAL_SPENT_WITH_ORDERS"
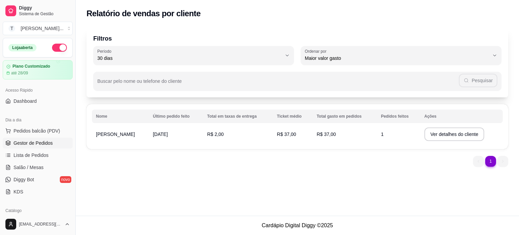
click at [52, 144] on link "Gestor de Pedidos" at bounding box center [38, 142] width 70 height 11
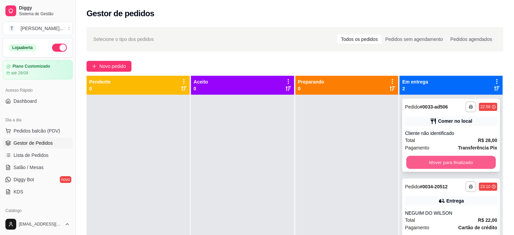
click at [461, 161] on button "Mover para finalizado" at bounding box center [451, 162] width 90 height 13
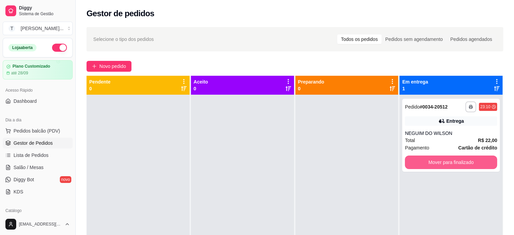
click at [461, 161] on button "Mover para finalizado" at bounding box center [451, 162] width 92 height 14
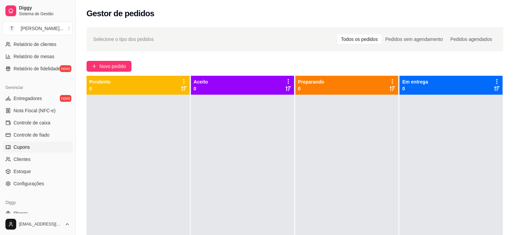
scroll to position [236, 0]
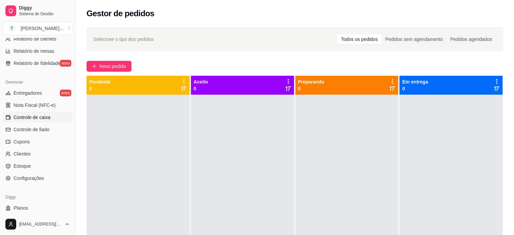
click at [47, 116] on span "Controle de caixa" at bounding box center [32, 117] width 37 height 7
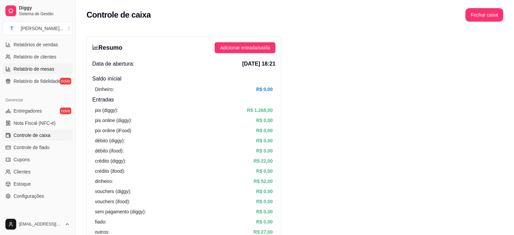
scroll to position [203, 0]
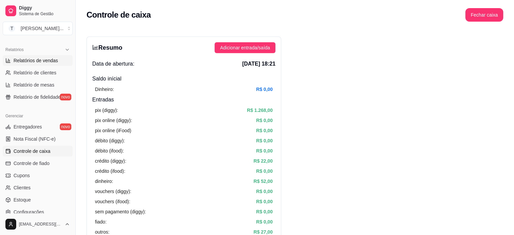
click at [44, 59] on span "Relatórios de vendas" at bounding box center [36, 60] width 45 height 7
select select "ALL"
select select "0"
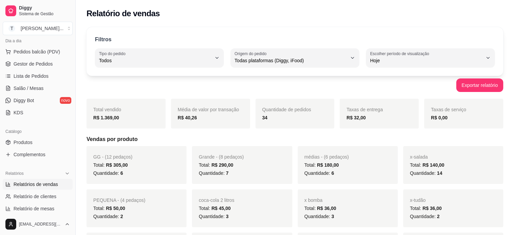
scroll to position [68, 0]
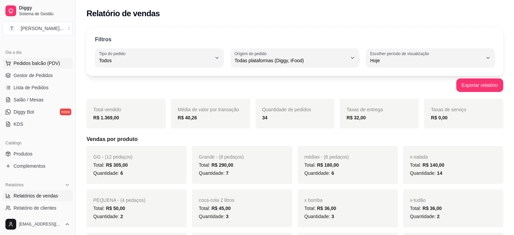
click at [48, 65] on span "Pedidos balcão (PDV)" at bounding box center [37, 63] width 47 height 7
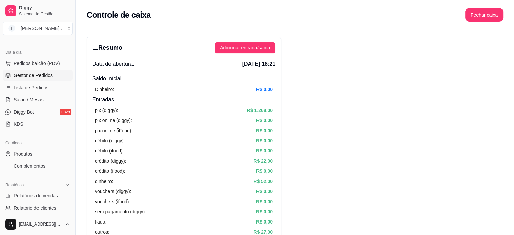
click at [33, 77] on span "Gestor de Pedidos" at bounding box center [33, 75] width 39 height 7
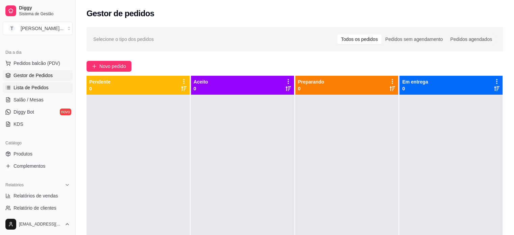
click at [46, 87] on span "Lista de Pedidos" at bounding box center [31, 87] width 35 height 7
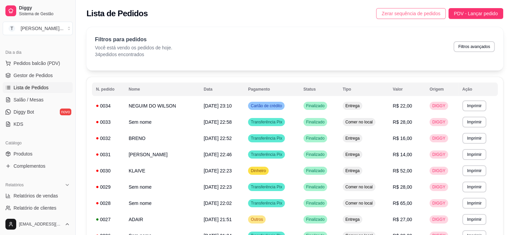
click at [420, 13] on span "Zerar sequência de pedidos" at bounding box center [410, 13] width 59 height 7
click at [413, 14] on span "Zerar sequência de pedidos" at bounding box center [410, 13] width 59 height 7
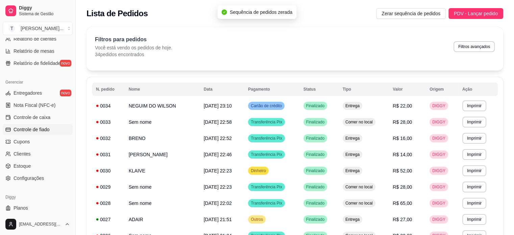
scroll to position [251, 0]
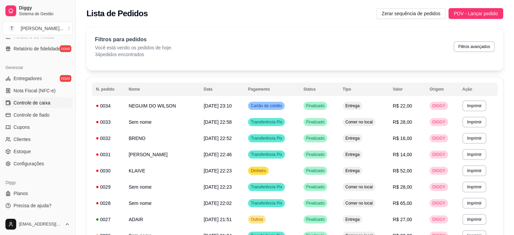
click at [43, 104] on span "Controle de caixa" at bounding box center [32, 102] width 37 height 7
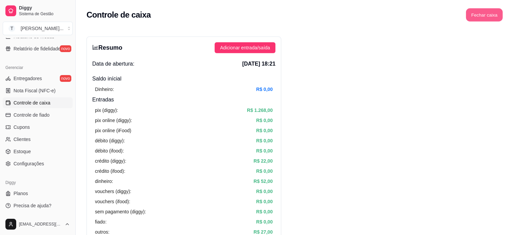
click at [485, 14] on button "Fechar caixa" at bounding box center [484, 14] width 37 height 13
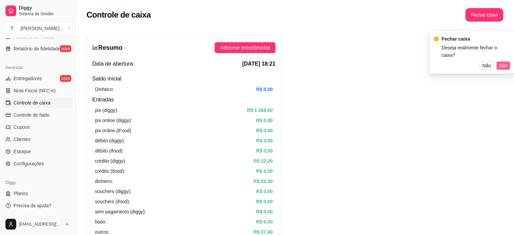
click at [505, 62] on span "Sim" at bounding box center [503, 65] width 8 height 7
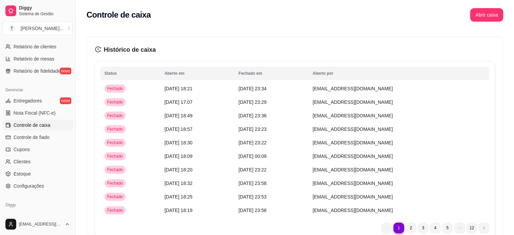
scroll to position [217, 0]
